Goal: Find contact information: Find contact information

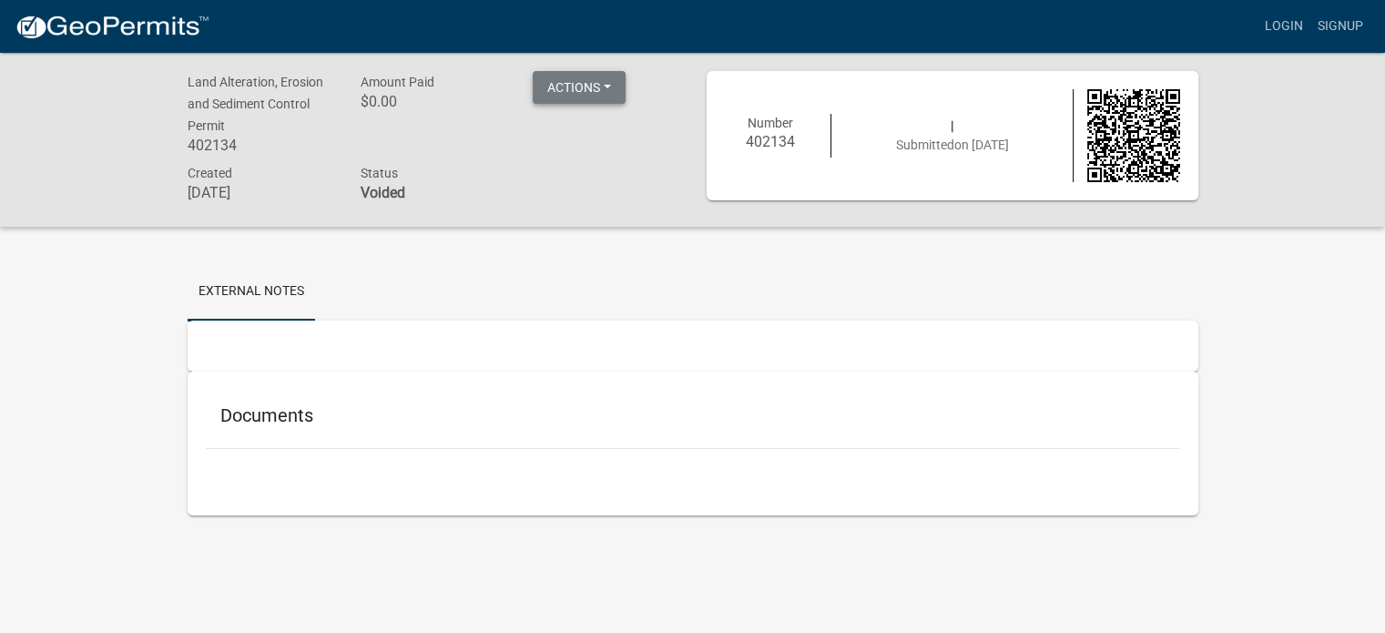
click at [561, 95] on button "Actions" at bounding box center [579, 87] width 93 height 33
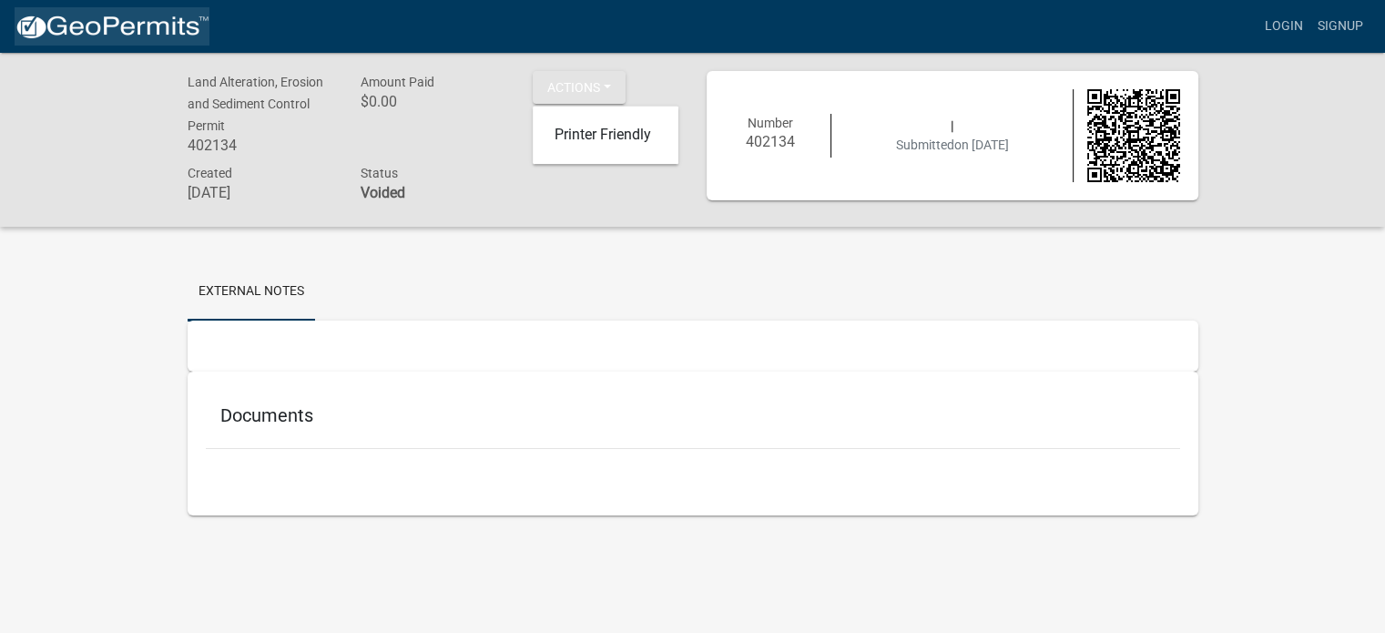
click at [117, 24] on img at bounding box center [112, 27] width 195 height 27
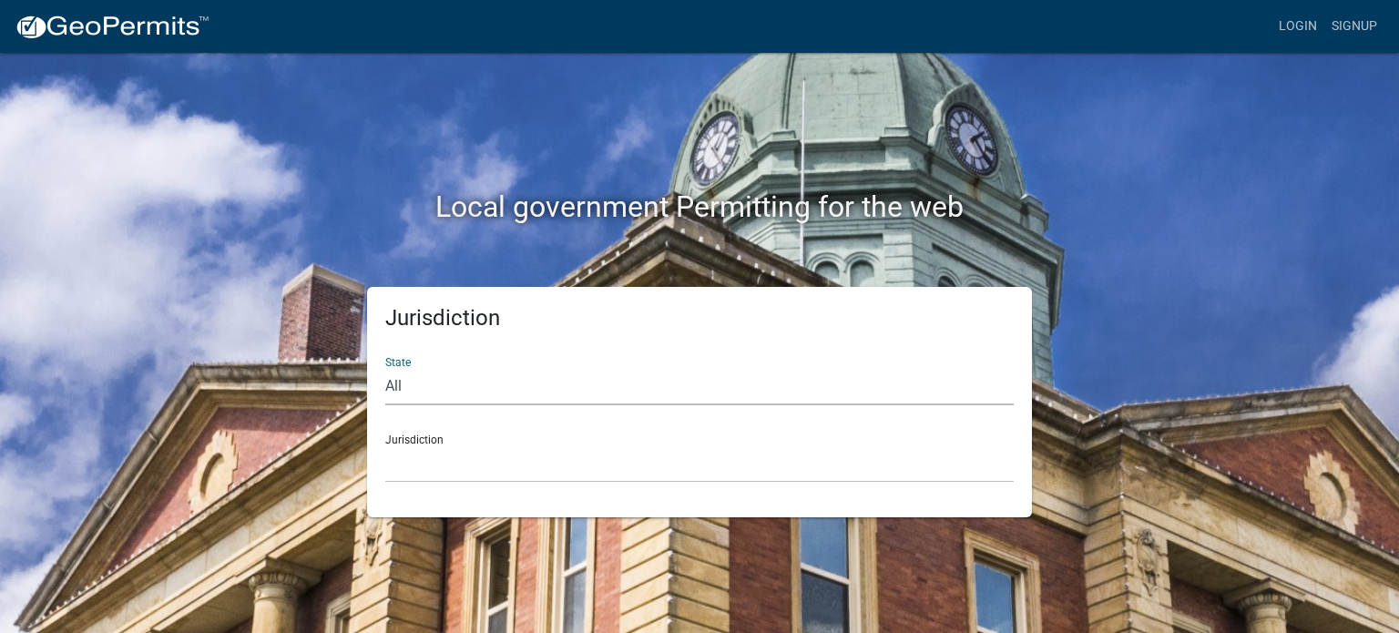
click at [415, 385] on select "All [US_STATE] [US_STATE] [US_STATE] [US_STATE] [US_STATE] [US_STATE] [US_STATE…" at bounding box center [699, 386] width 628 height 37
select select "[US_STATE]"
click at [385, 368] on select "All [US_STATE] [US_STATE] [US_STATE] [US_STATE] [US_STATE] [US_STATE] [US_STATE…" at bounding box center [699, 386] width 628 height 37
click at [443, 480] on select "[GEOGRAPHIC_DATA], [US_STATE] [GEOGRAPHIC_DATA], [US_STATE] [GEOGRAPHIC_DATA], …" at bounding box center [699, 463] width 628 height 37
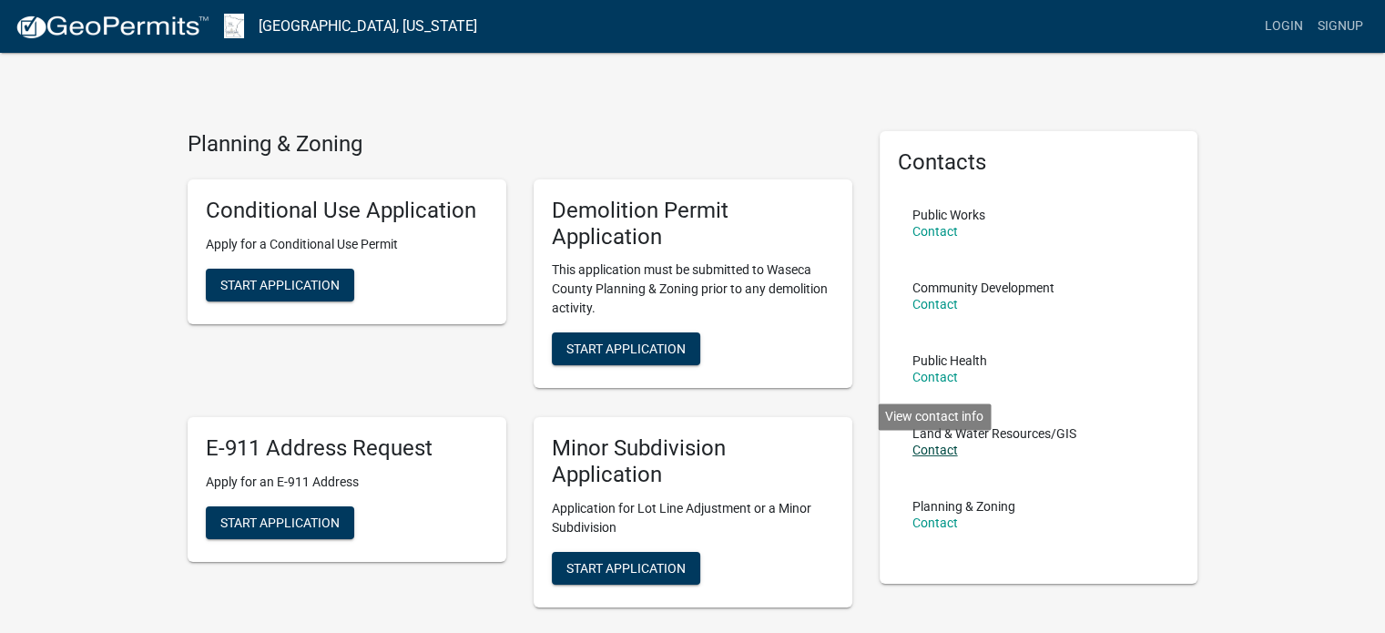
click at [941, 452] on link "Contact" at bounding box center [935, 450] width 46 height 15
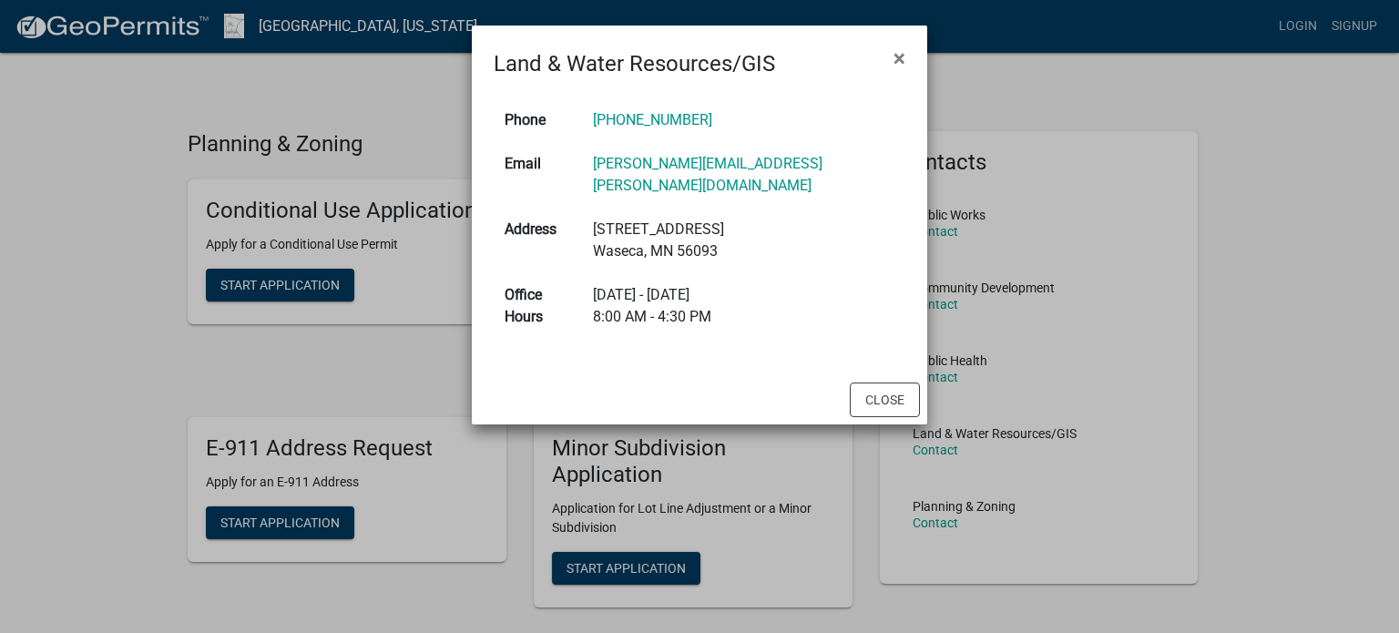
click at [1050, 304] on ngb-modal-window "Land & Water Resources/GIS × Phone [PHONE_NUMBER] Email [PERSON_NAME][EMAIL_ADD…" at bounding box center [699, 316] width 1399 height 633
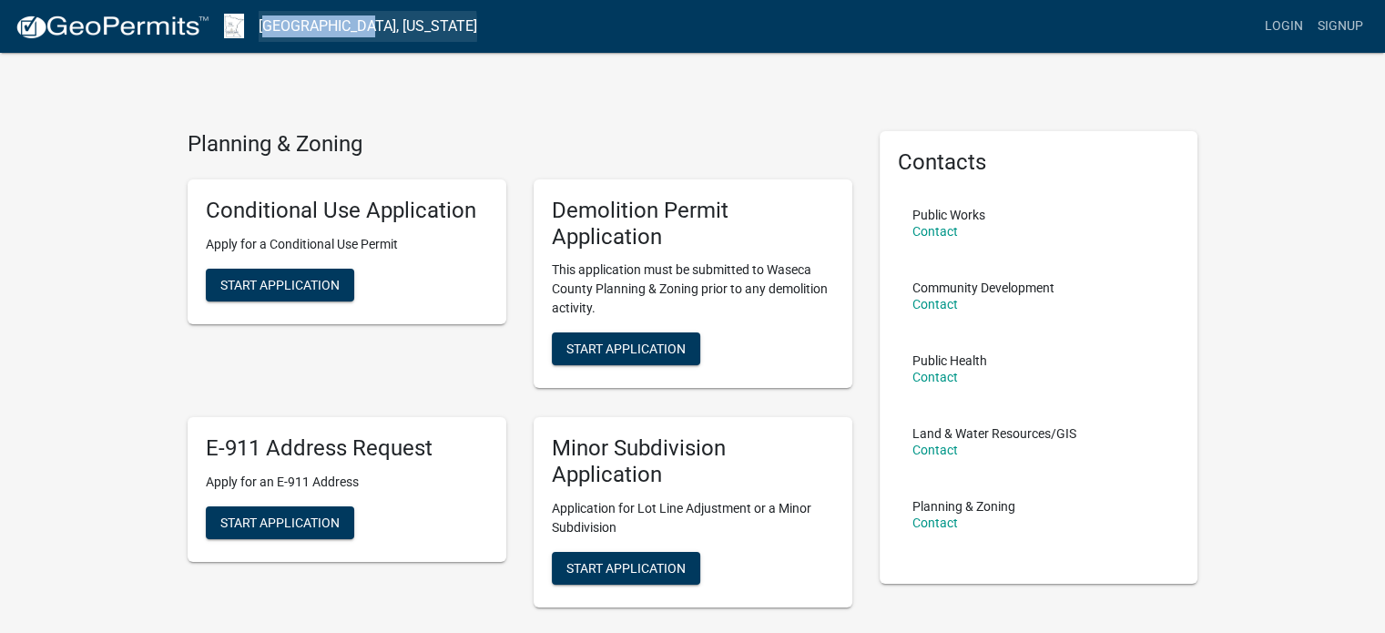
drag, startPoint x: 259, startPoint y: 30, endPoint x: 359, endPoint y: 25, distance: 100.3
click at [359, 25] on link "[GEOGRAPHIC_DATA], [US_STATE]" at bounding box center [368, 26] width 219 height 31
